Goal: Task Accomplishment & Management: Manage account settings

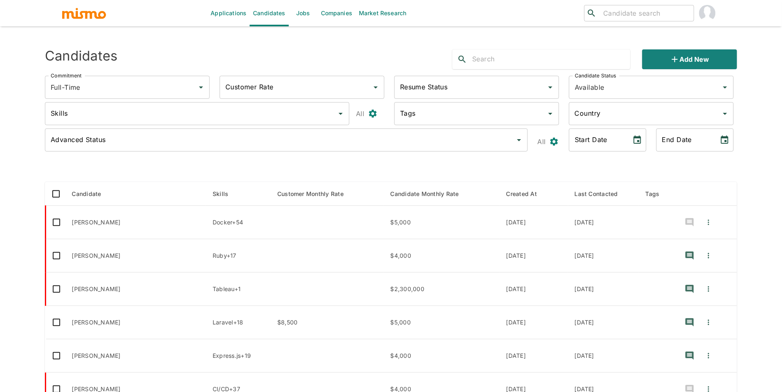
click at [295, 26] on div "Applications Candidates Jobs Companies Market Research ​ ​ Sending Emails ... C…" at bounding box center [391, 206] width 692 height 392
click at [302, 15] on link "Jobs" at bounding box center [303, 13] width 29 height 26
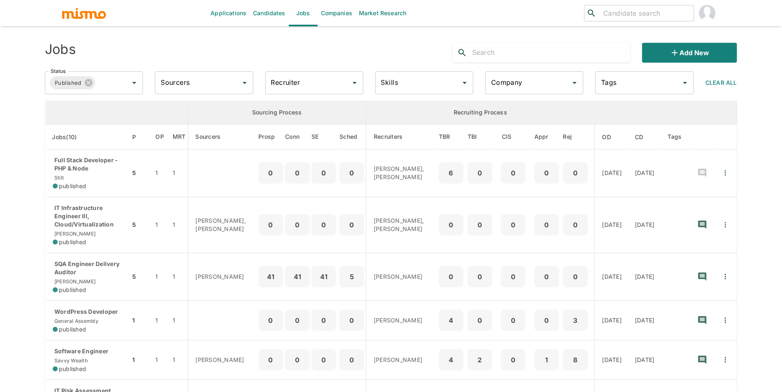
click at [510, 78] on div "Company Company" at bounding box center [534, 82] width 98 height 23
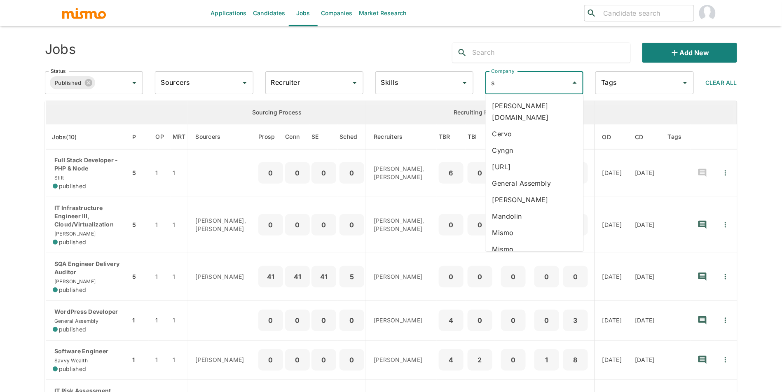
type input "sa"
click at [516, 100] on li "Savvy Wealth" at bounding box center [535, 106] width 98 height 16
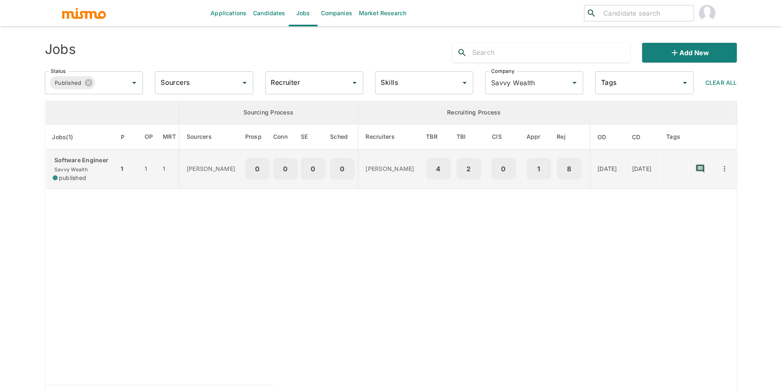
click at [100, 176] on div "published" at bounding box center [82, 178] width 59 height 8
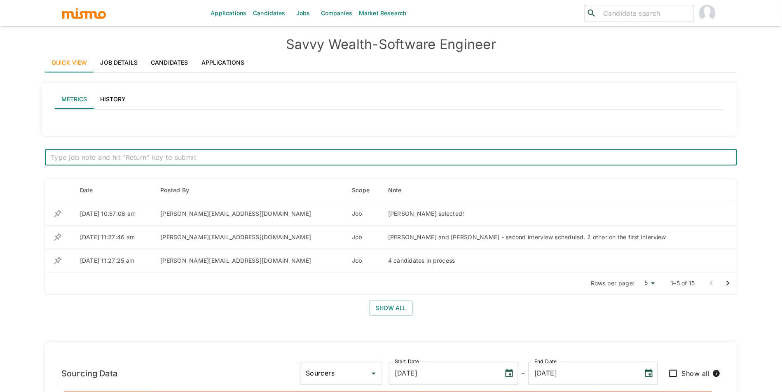
drag, startPoint x: 241, startPoint y: 69, endPoint x: 242, endPoint y: 63, distance: 6.0
click at [242, 63] on link "Applications" at bounding box center [223, 63] width 56 height 20
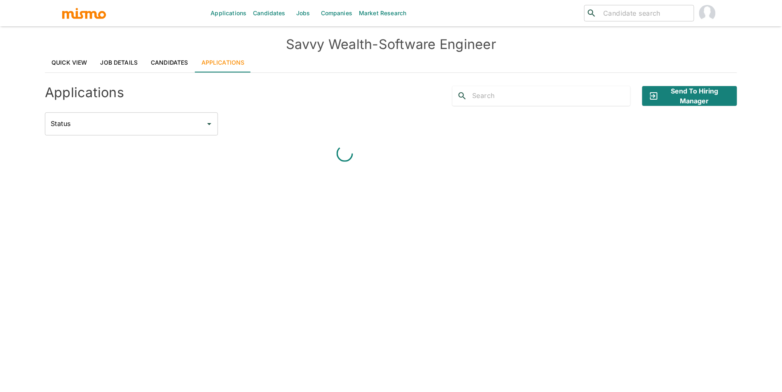
click at [83, 59] on link "Quick View" at bounding box center [69, 63] width 49 height 20
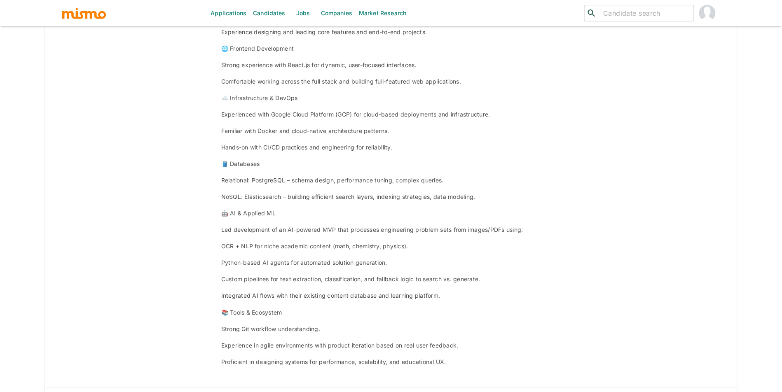
scroll to position [2483, 0]
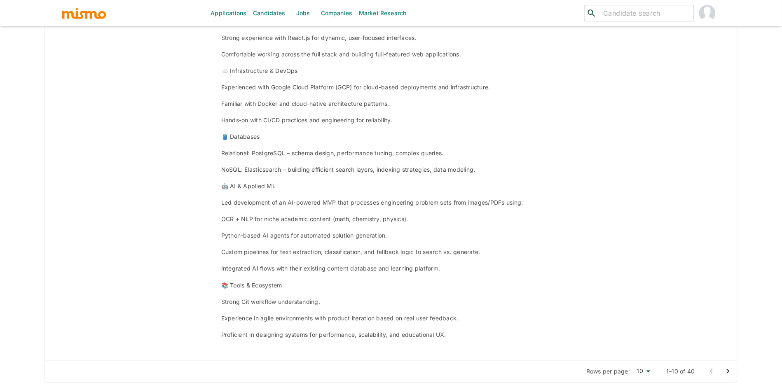
click at [728, 373] on icon "Go to next page" at bounding box center [728, 371] width 3 height 5
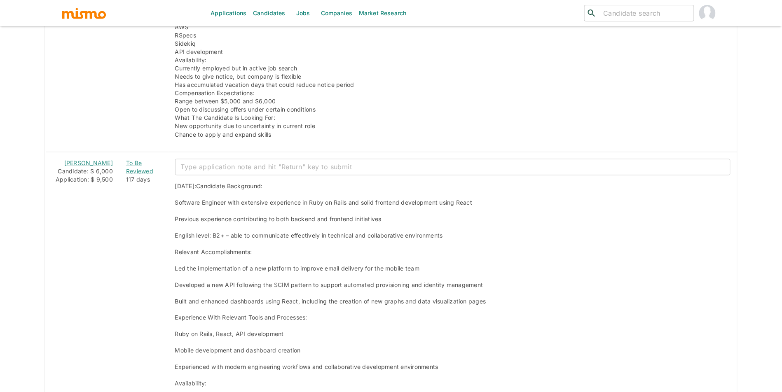
scroll to position [1435, 0]
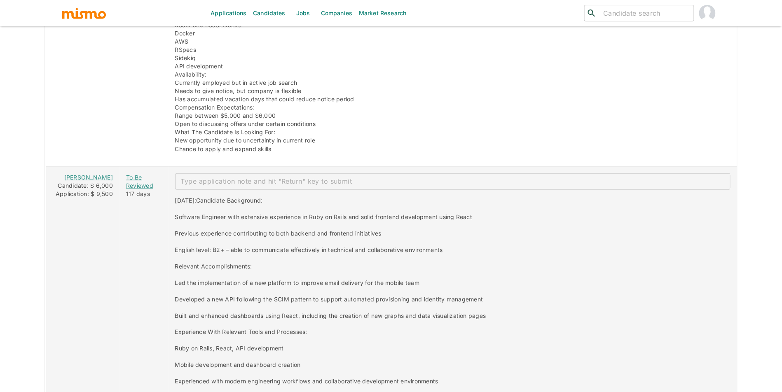
click at [126, 186] on div "To Be Reviewed" at bounding box center [144, 182] width 36 height 16
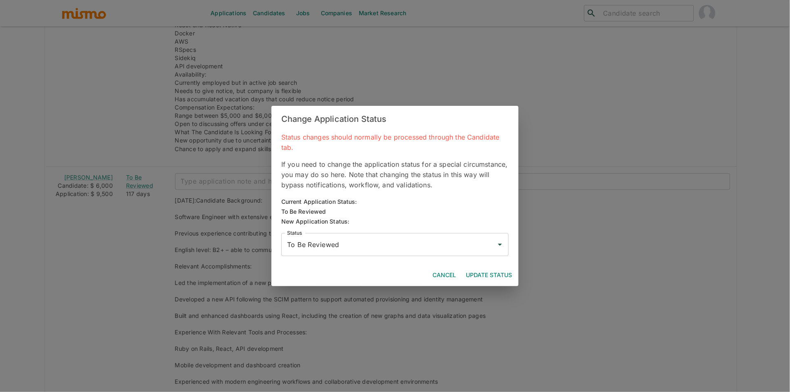
click at [366, 231] on div "Status To Be Reviewed Status" at bounding box center [392, 242] width 234 height 30
click at [345, 237] on input "To Be Reviewed" at bounding box center [389, 245] width 208 height 16
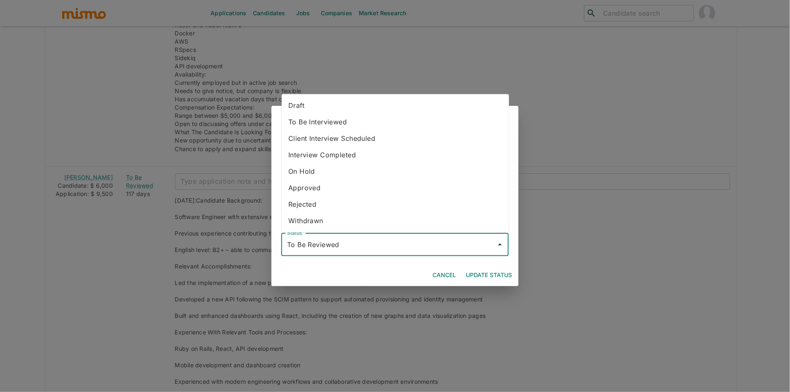
click at [321, 202] on li "Rejected" at bounding box center [395, 205] width 227 height 16
type input "Rejected"
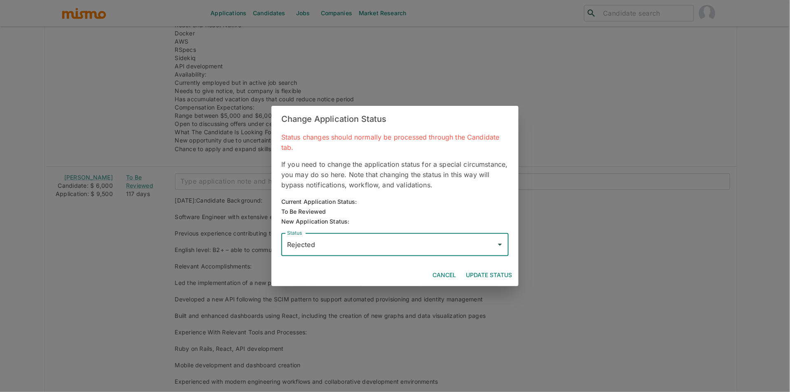
click at [490, 266] on div "Cancel Update Status" at bounding box center [395, 276] width 247 height 22
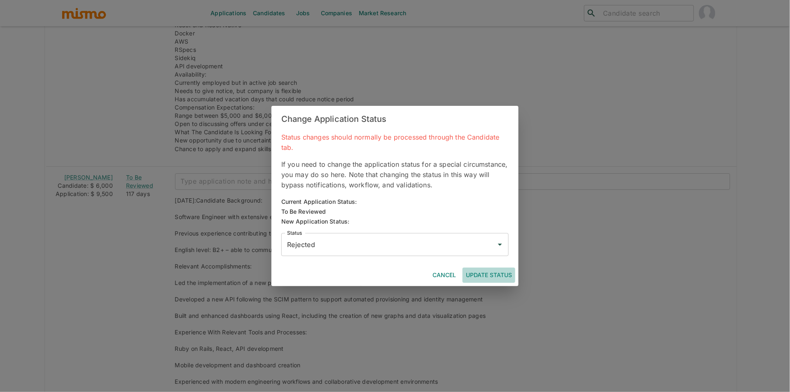
click at [489, 268] on button "Update Status" at bounding box center [489, 275] width 53 height 15
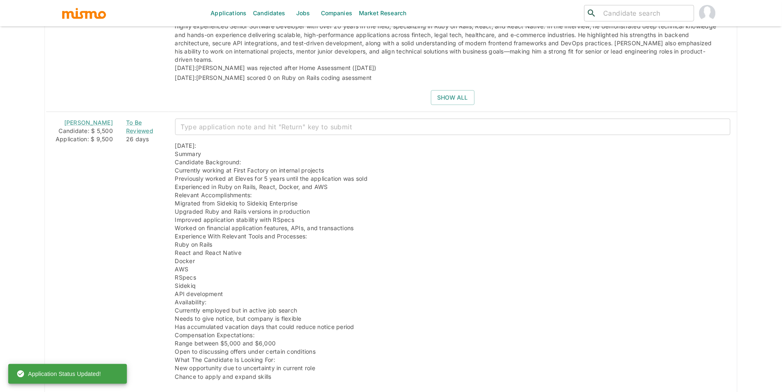
scroll to position [1192, 0]
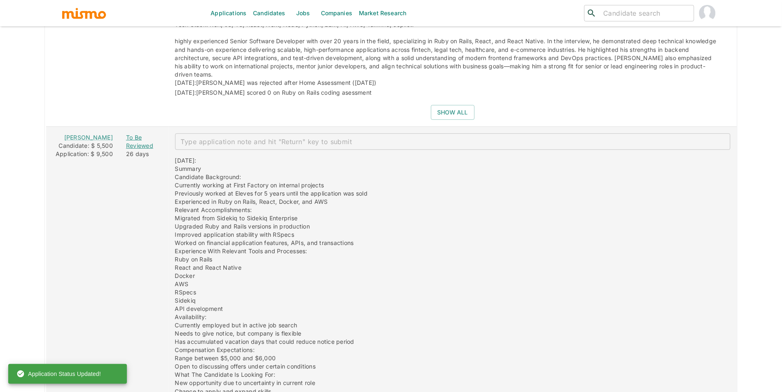
click at [132, 150] on div "To Be Reviewed" at bounding box center [144, 142] width 36 height 16
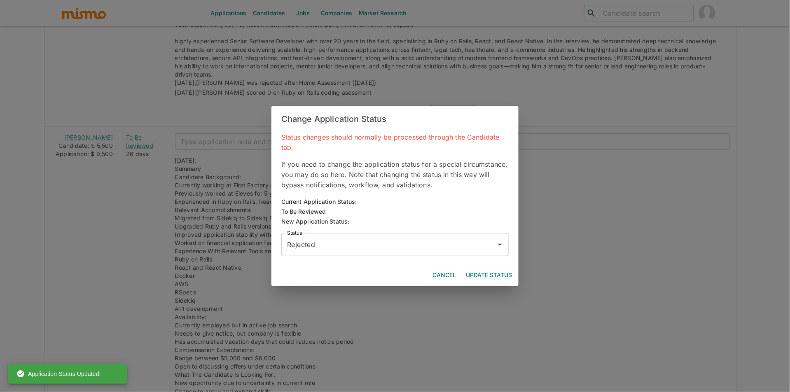
click at [480, 272] on button "Update Status" at bounding box center [489, 275] width 53 height 15
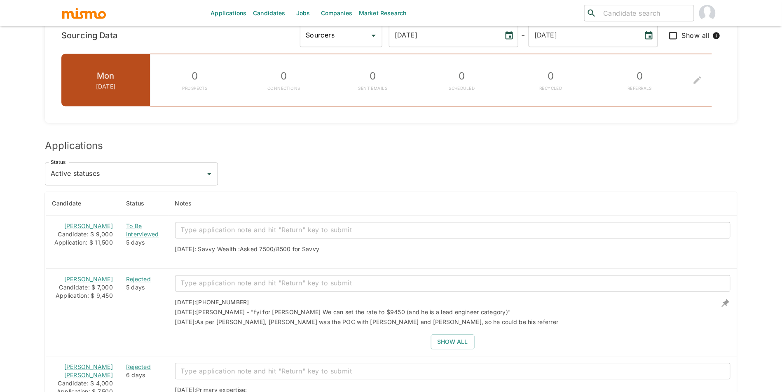
scroll to position [548, 0]
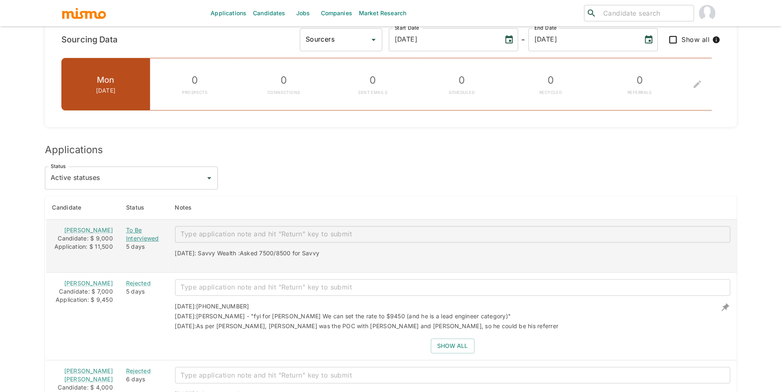
click at [129, 242] on div "To Be Interviewed" at bounding box center [144, 235] width 36 height 16
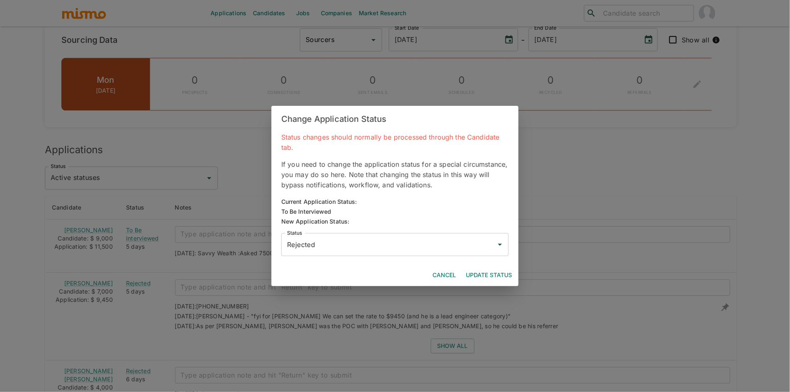
click at [401, 237] on input "Rejected" at bounding box center [389, 245] width 208 height 16
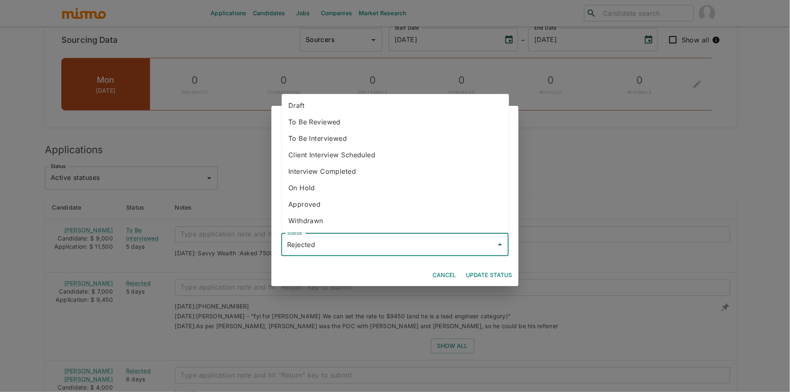
click at [328, 204] on li "Approved" at bounding box center [395, 205] width 227 height 16
type input "Approved"
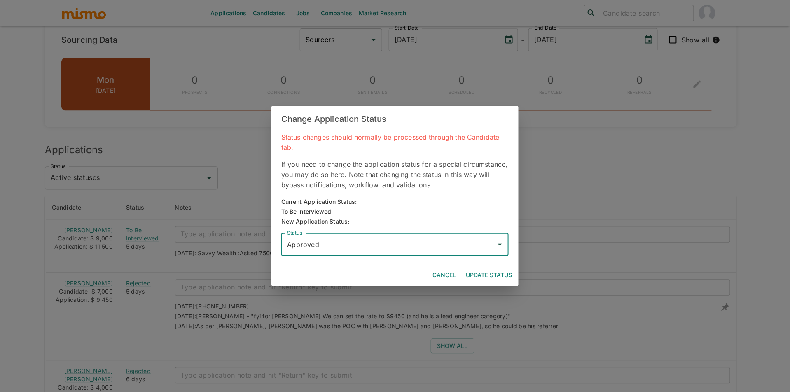
click at [487, 277] on button "Update Status" at bounding box center [489, 275] width 53 height 15
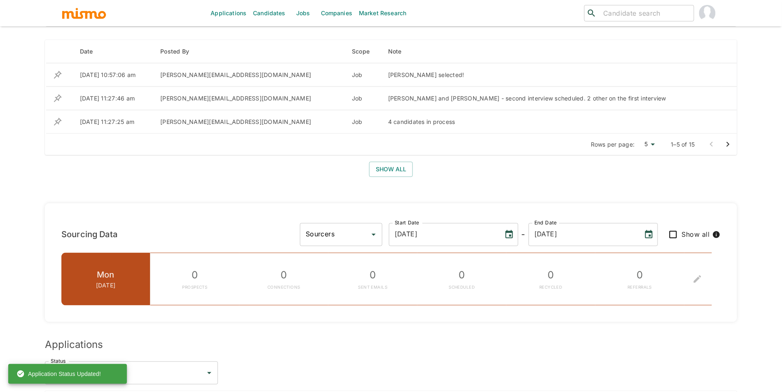
scroll to position [339, 0]
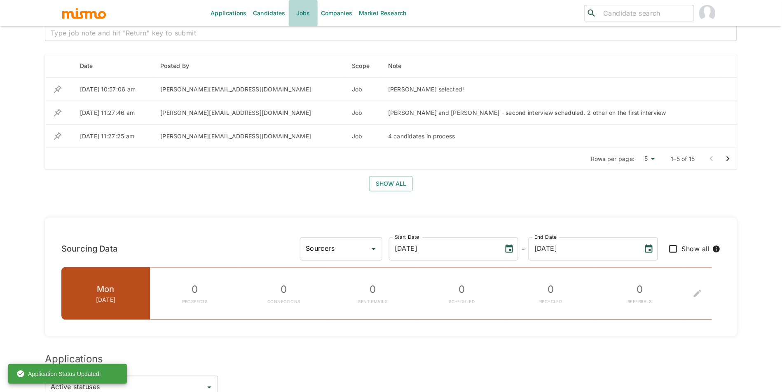
click at [298, 16] on link "Jobs" at bounding box center [303, 13] width 29 height 26
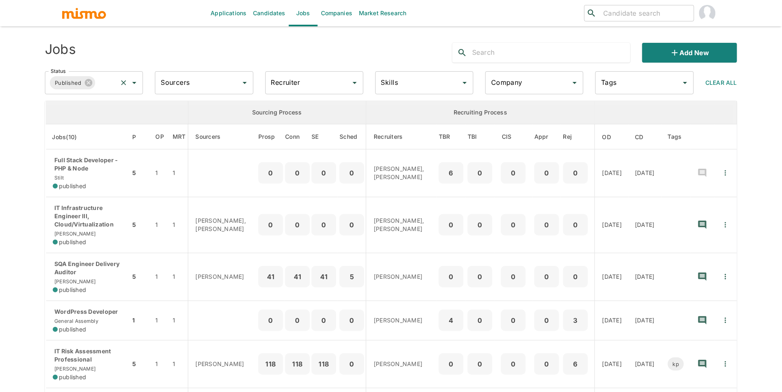
click at [100, 84] on input "Status" at bounding box center [106, 83] width 20 height 16
click at [99, 101] on li "Public" at bounding box center [94, 106] width 98 height 16
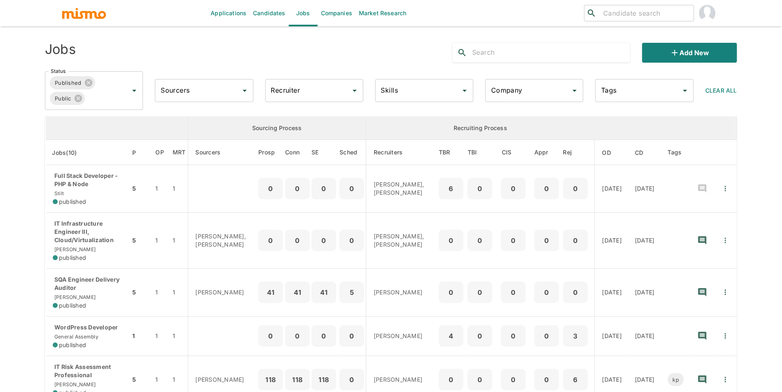
click at [523, 93] on input "Company" at bounding box center [528, 91] width 78 height 16
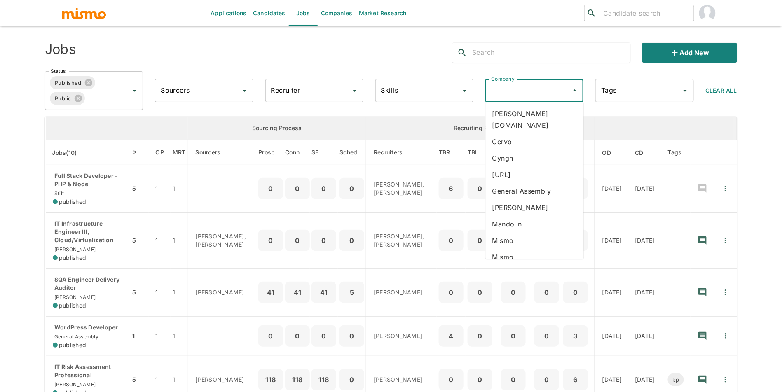
click at [14, 179] on div "Applications Candidates Jobs Companies Market Research ​ ​ Jobs Add new Status …" at bounding box center [391, 206] width 782 height 412
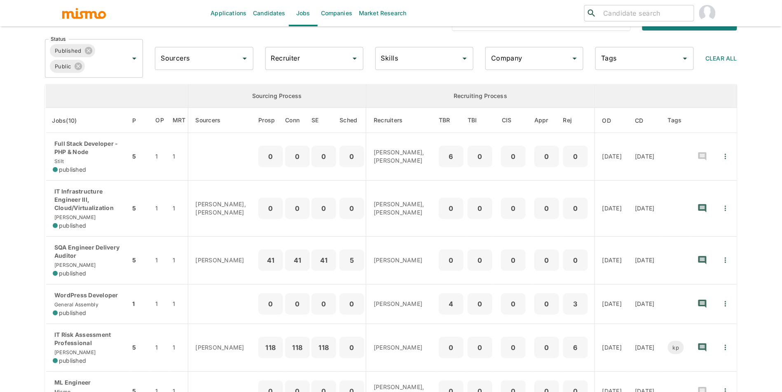
scroll to position [22, 0]
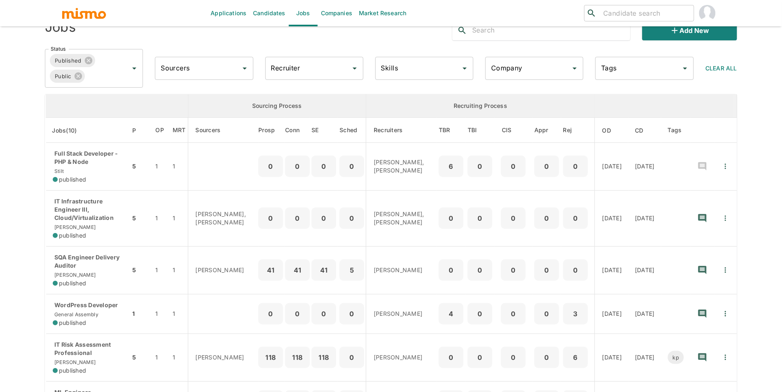
click at [507, 69] on div "Company Company" at bounding box center [534, 68] width 98 height 23
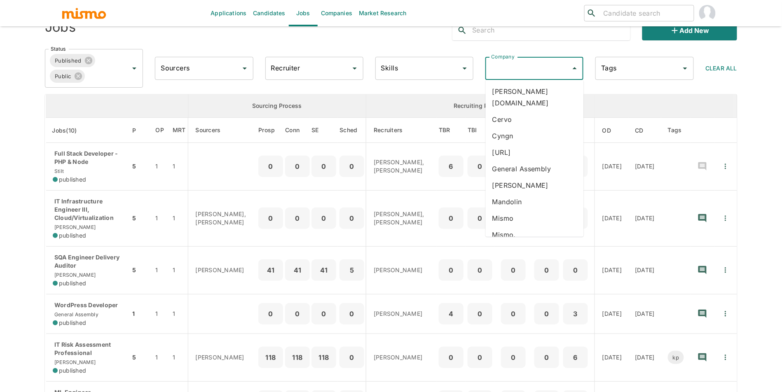
click at [539, 194] on li "Mandolin" at bounding box center [535, 202] width 98 height 16
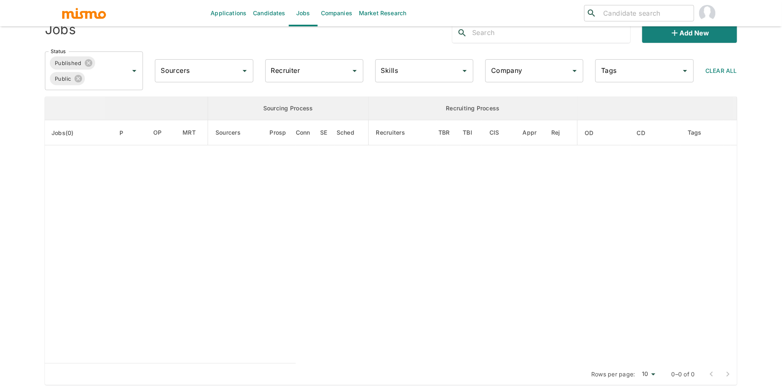
type input "Mandolin"
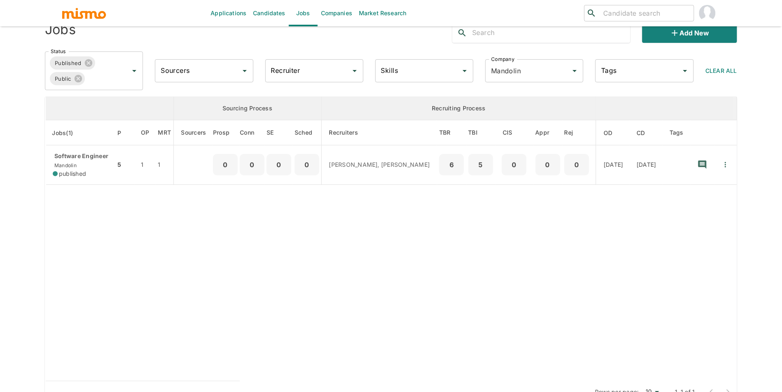
scroll to position [22, 0]
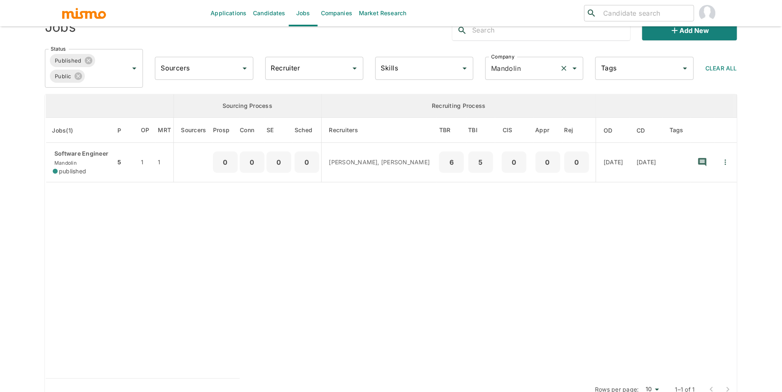
click at [515, 75] on input "Mandolin" at bounding box center [523, 69] width 68 height 16
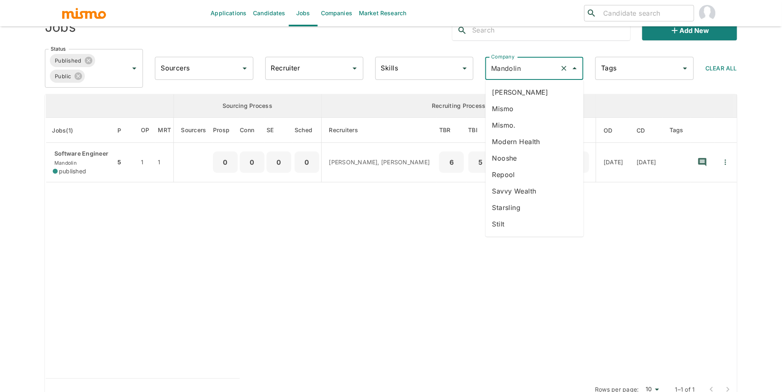
scroll to position [93, 0]
click at [544, 183] on li "Savvy Wealth" at bounding box center [535, 191] width 98 height 16
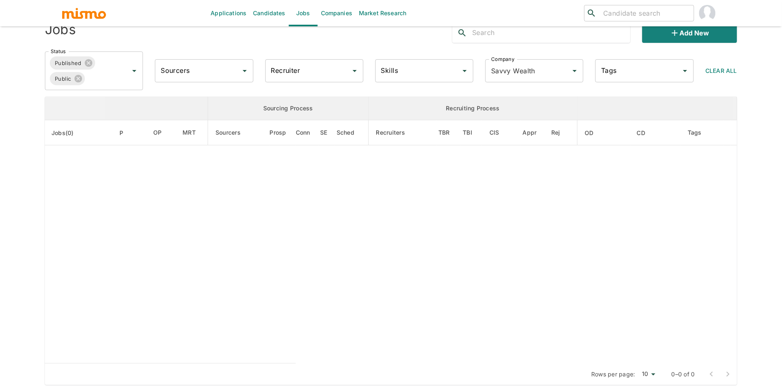
scroll to position [20, 0]
type input "Savvy Wealth"
click at [537, 73] on input "Savvy Wealth" at bounding box center [523, 71] width 68 height 16
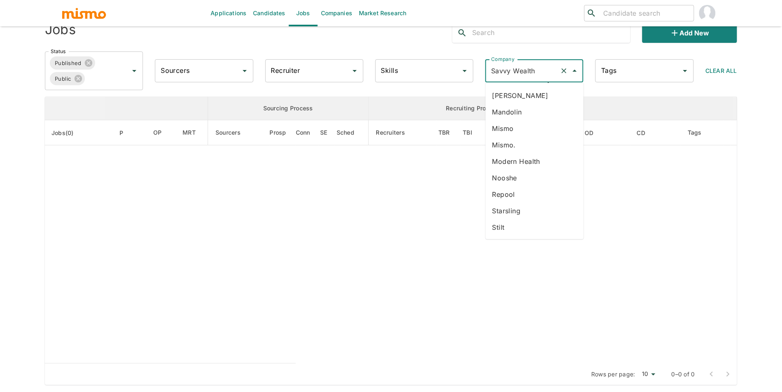
scroll to position [96, 0]
click at [531, 166] on li "Nooshe" at bounding box center [535, 174] width 98 height 16
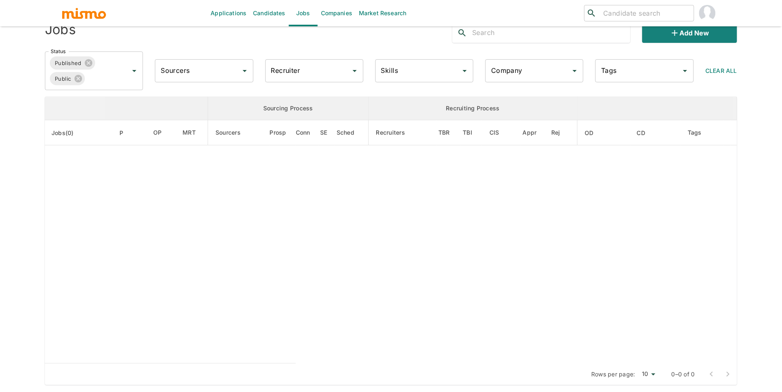
type input "Nooshe"
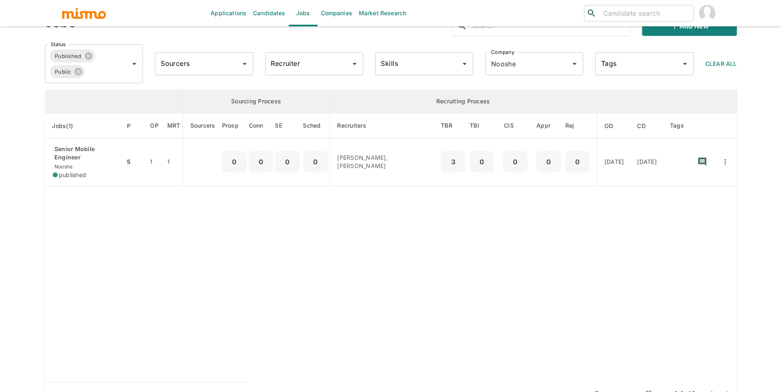
scroll to position [17, 0]
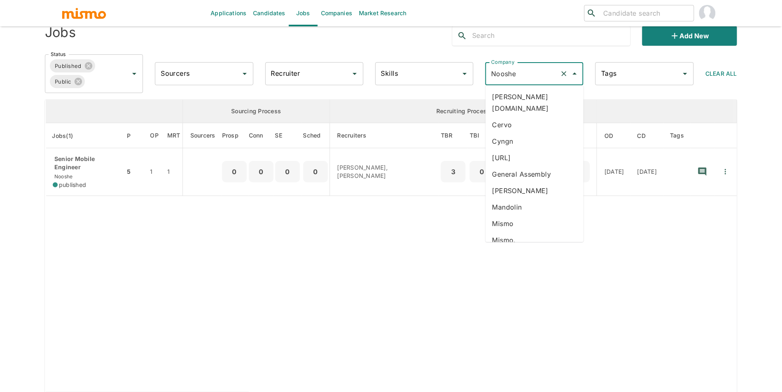
click at [535, 77] on input "Nooshe" at bounding box center [523, 74] width 68 height 16
click at [293, 317] on table "Sourcing Process Recruiting Process Jobs(1) P OP MRT Sourcers Prosp Conn SE Sch…" at bounding box center [391, 246] width 692 height 293
